Goal: Information Seeking & Learning: Find contact information

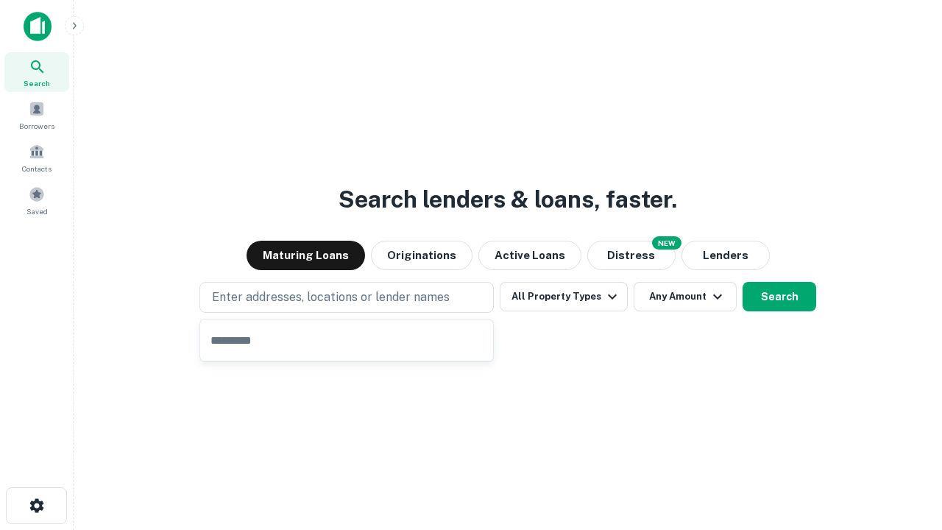
type input "**********"
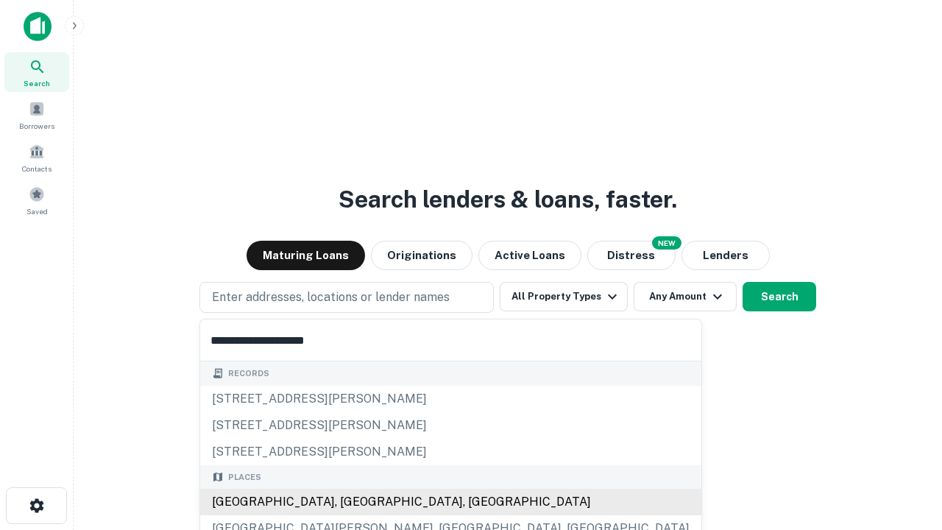
click at [352, 502] on div "Santa Monica, CA, USA" at bounding box center [450, 502] width 501 height 26
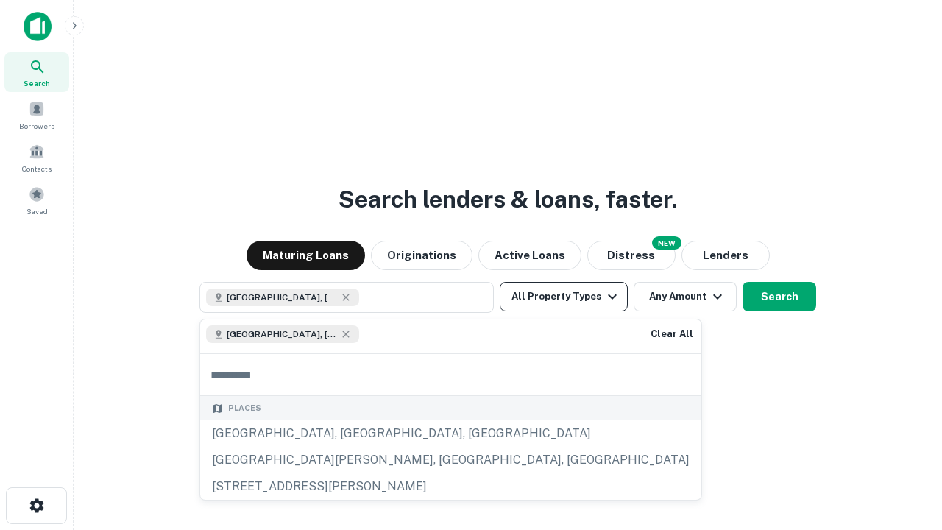
click at [564, 297] on button "All Property Types" at bounding box center [564, 296] width 128 height 29
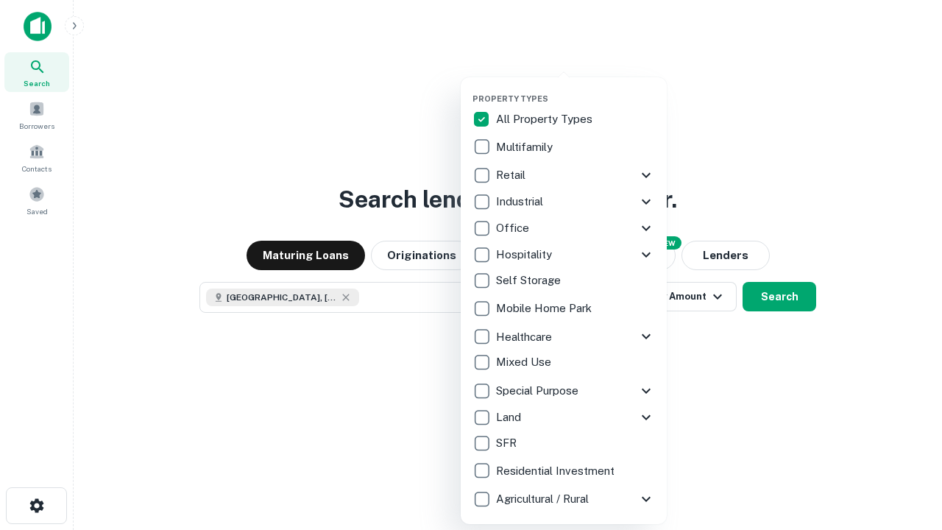
click at [576, 89] on button "button" at bounding box center [576, 89] width 206 height 1
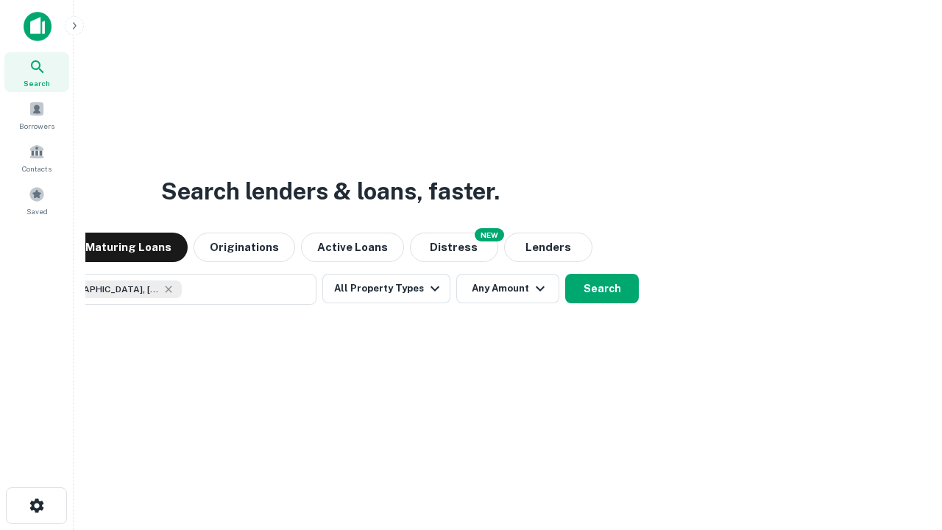
scroll to position [24, 0]
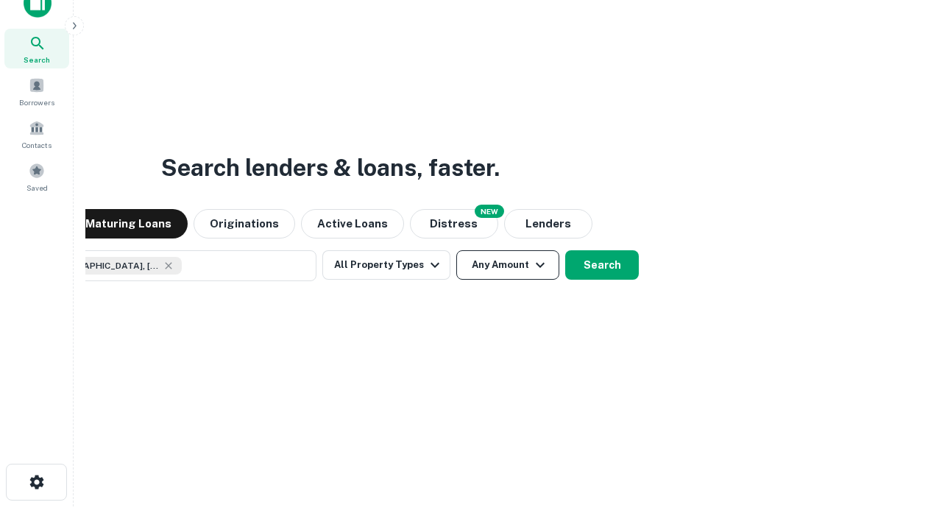
click at [456, 250] on button "Any Amount" at bounding box center [507, 264] width 103 height 29
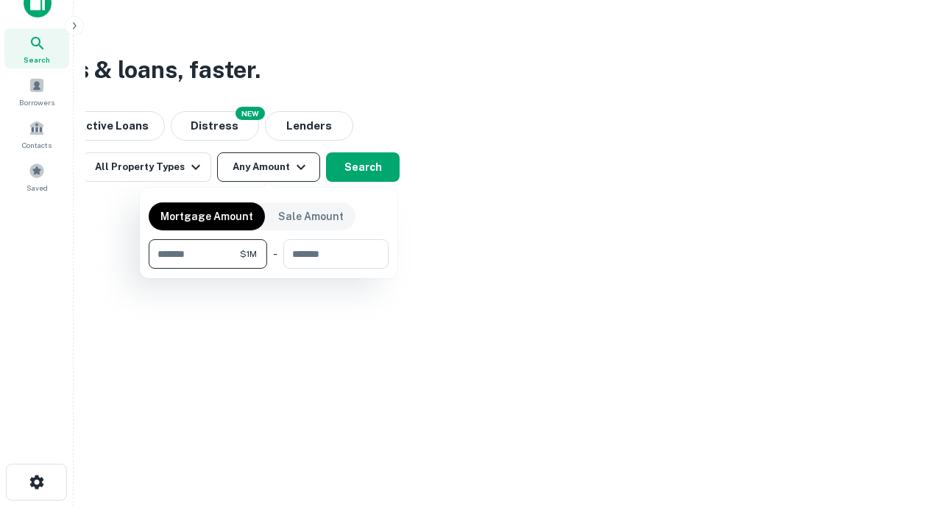
type input "*******"
click at [269, 269] on button "button" at bounding box center [269, 269] width 240 height 1
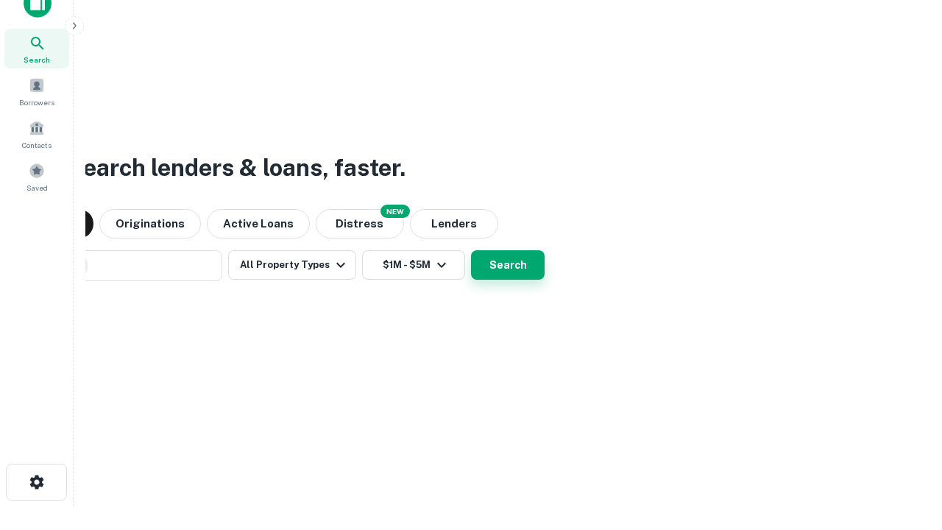
click at [471, 250] on button "Search" at bounding box center [508, 264] width 74 height 29
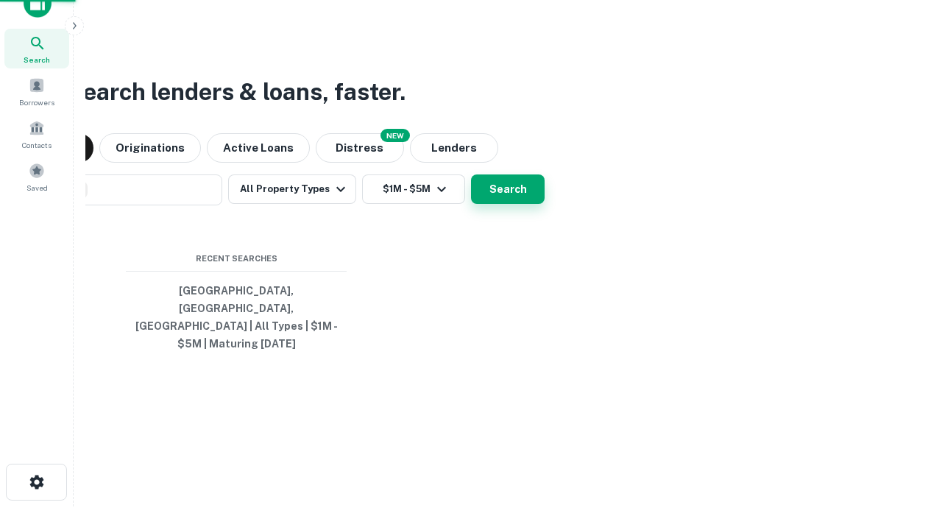
scroll to position [48, 417]
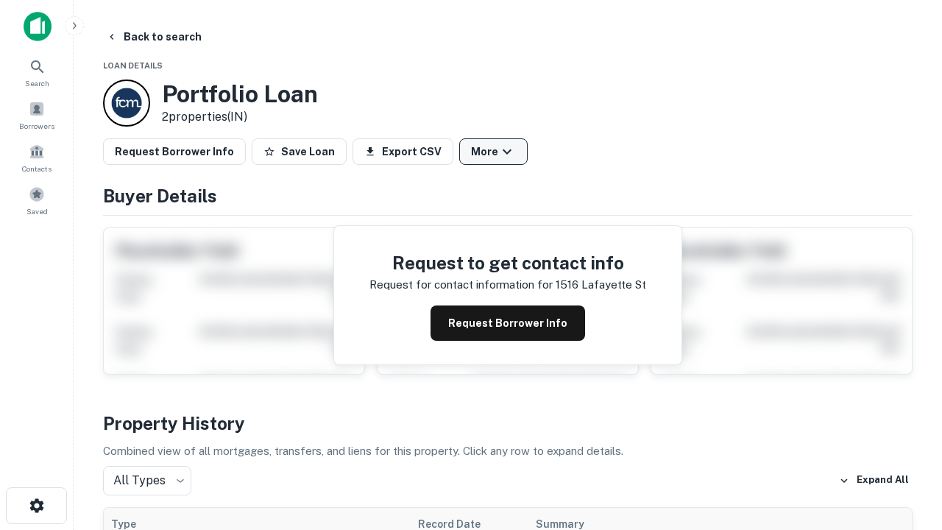
click at [493, 152] on button "More" at bounding box center [493, 151] width 68 height 26
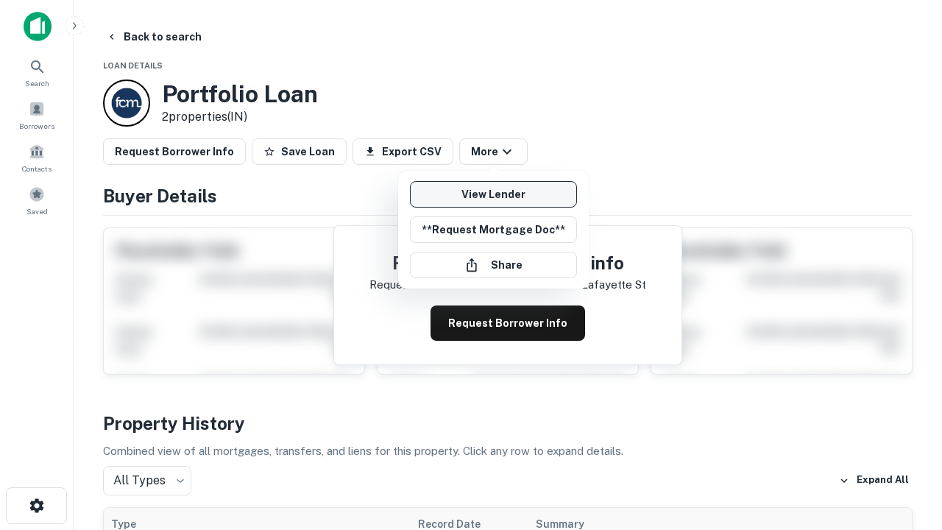
click at [493, 194] on link "View Lender" at bounding box center [493, 194] width 167 height 26
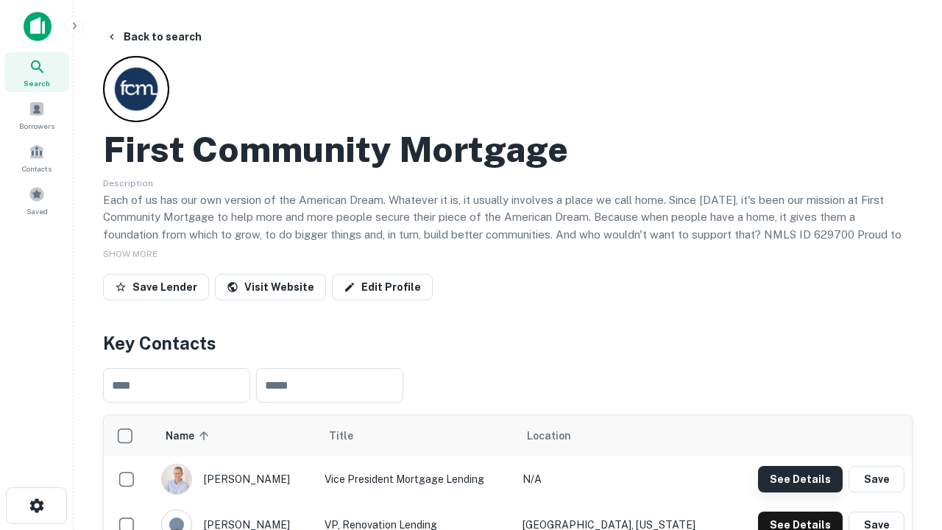
click at [800, 478] on button "See Details" at bounding box center [800, 479] width 85 height 26
